Goal: Task Accomplishment & Management: Manage account settings

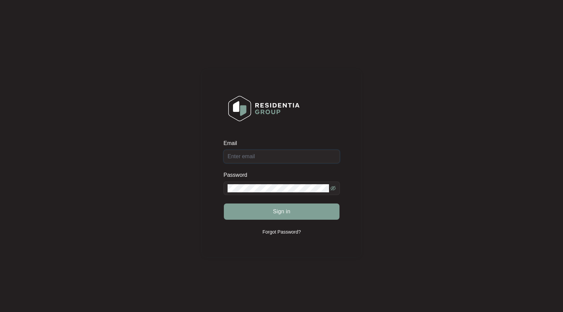
click at [294, 151] on input "Email" at bounding box center [281, 157] width 116 height 14
type input "[EMAIL_ADDRESS][DOMAIN_NAME]"
click at [224, 203] on button "Sign in" at bounding box center [282, 211] width 116 height 16
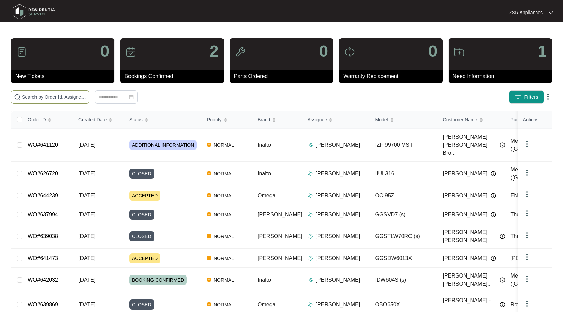
click at [58, 97] on input "text" at bounding box center [54, 96] width 64 height 7
type input "638462"
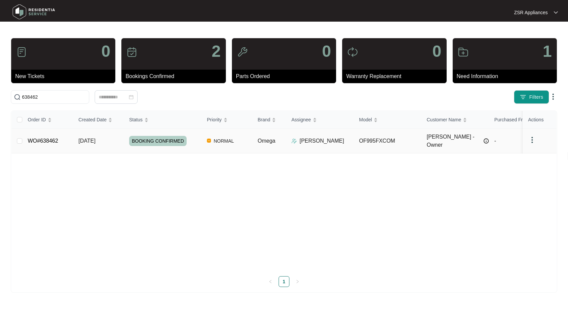
click at [48, 138] on link "WO#638462" at bounding box center [43, 141] width 30 height 6
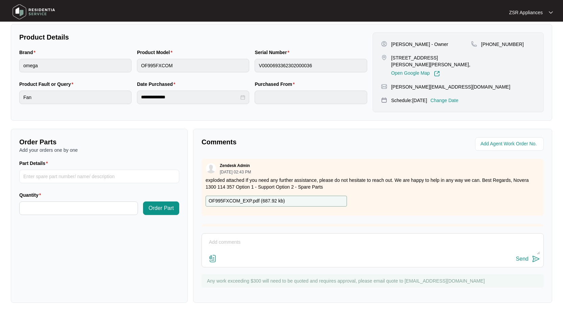
scroll to position [137, 0]
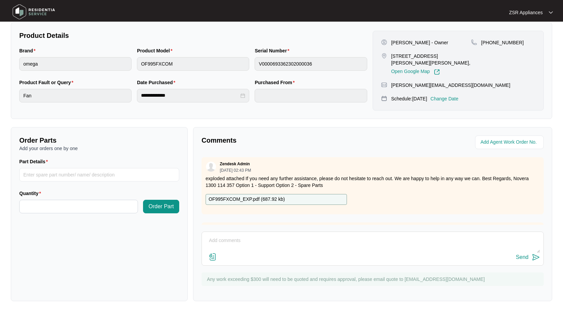
click at [279, 198] on p "OF995FXCOM_EXP.pdf ( 687.92 kb )" at bounding box center [247, 199] width 76 height 7
click at [213, 256] on img at bounding box center [213, 257] width 8 height 8
click at [0, 0] on input "file" at bounding box center [0, 0] width 0 height 0
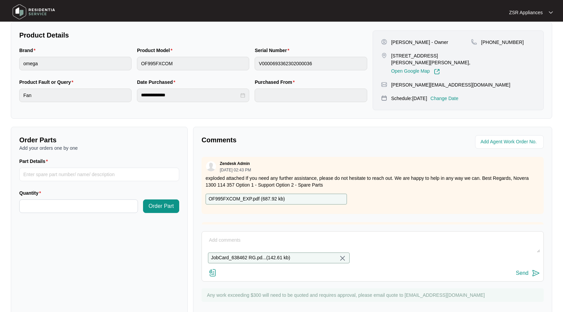
click at [240, 239] on textarea at bounding box center [372, 244] width 335 height 18
type textarea "Please see quote attached"
click at [516, 276] on div "Send" at bounding box center [522, 273] width 13 height 6
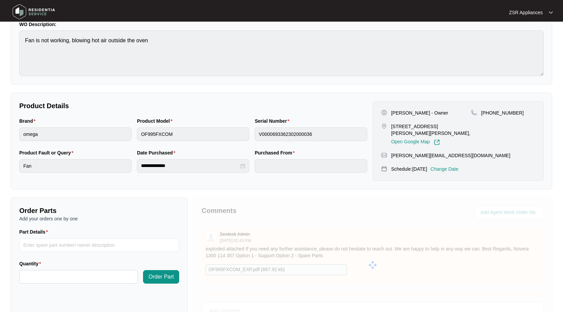
scroll to position [1, 0]
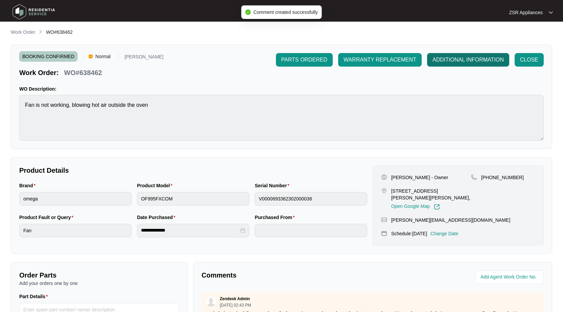
click at [465, 57] on span "ADDITIONAL INFORMATION" at bounding box center [467, 60] width 71 height 8
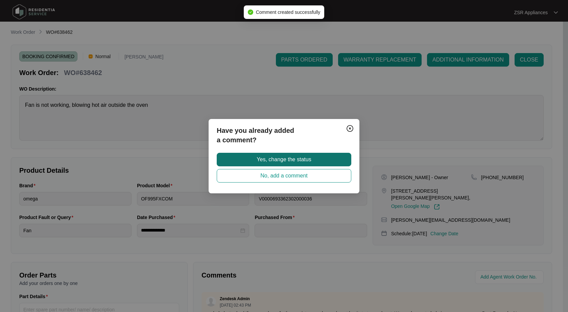
click at [281, 160] on span "Yes, change the status" at bounding box center [283, 159] width 54 height 8
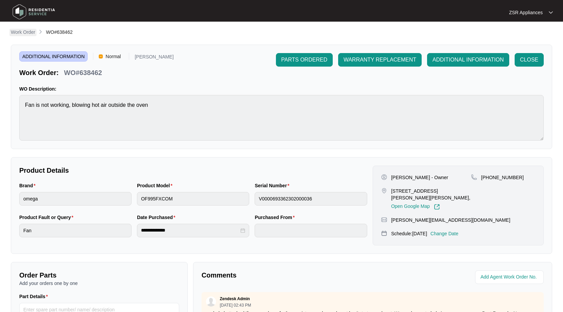
click at [16, 34] on p "Work Order" at bounding box center [23, 32] width 24 height 7
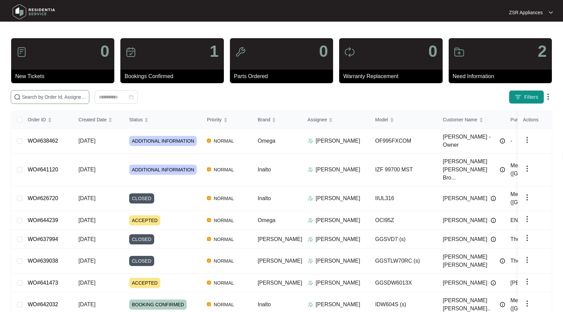
click at [46, 99] on input "text" at bounding box center [54, 96] width 64 height 7
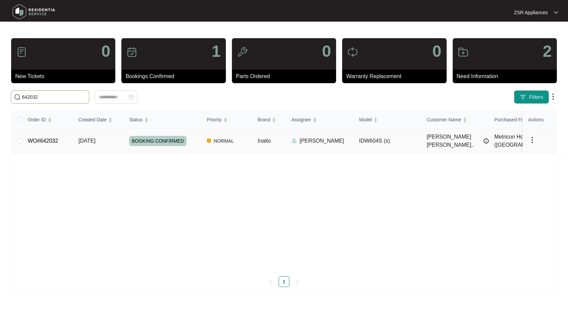
type input "642032"
click at [41, 138] on link "WO#642032" at bounding box center [43, 141] width 30 height 6
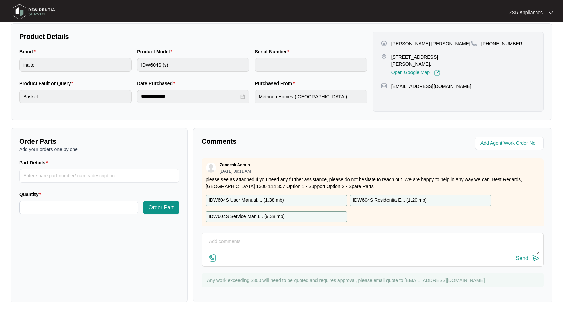
scroll to position [34, 0]
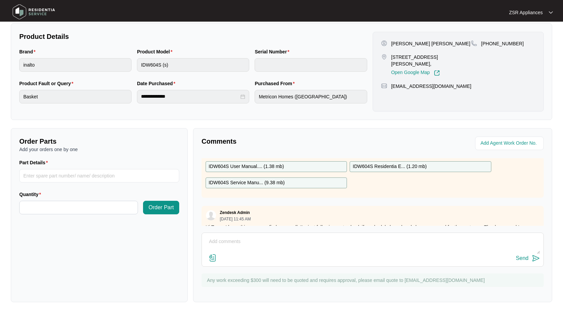
click at [384, 168] on p "IDW604S Residentia E... ( 1.20 mb )" at bounding box center [389, 166] width 74 height 7
